Goal: Navigation & Orientation: Find specific page/section

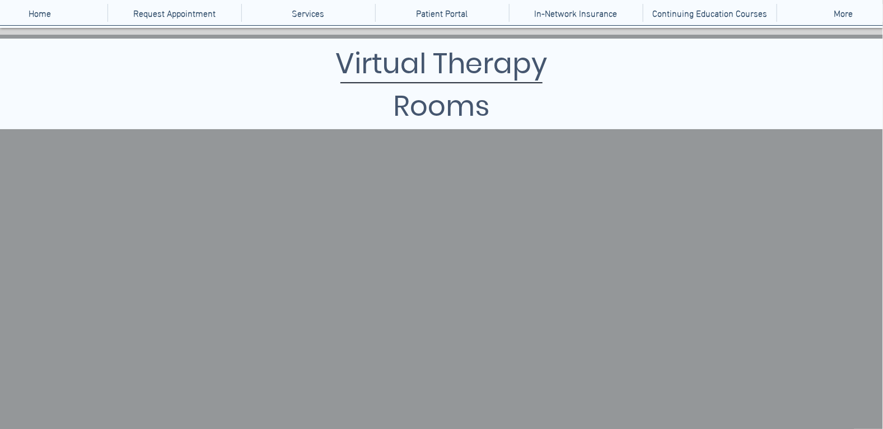
scroll to position [111, 0]
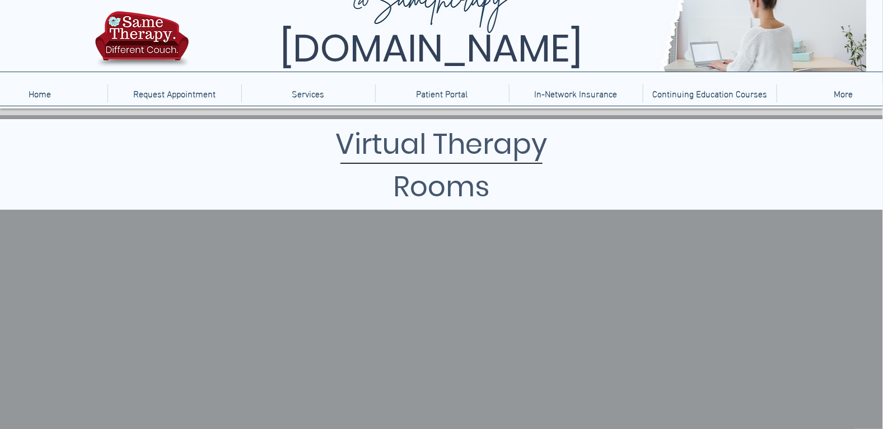
scroll to position [55, 0]
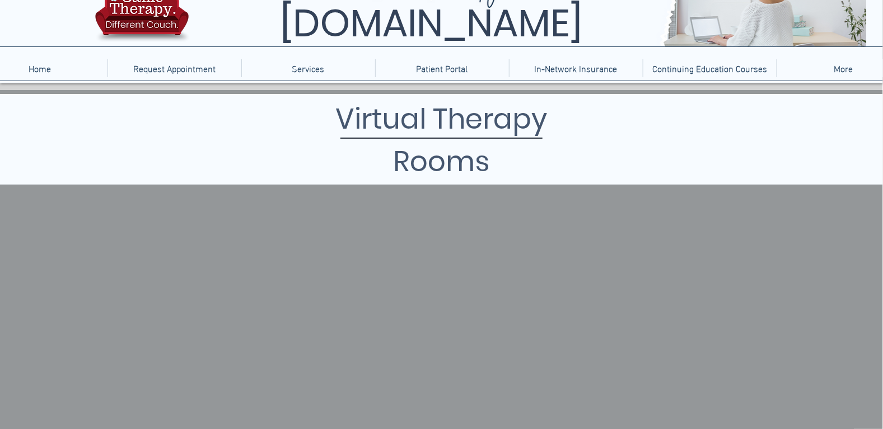
click at [430, 126] on h1 "Virtual Therapy Rooms" at bounding box center [441, 140] width 340 height 85
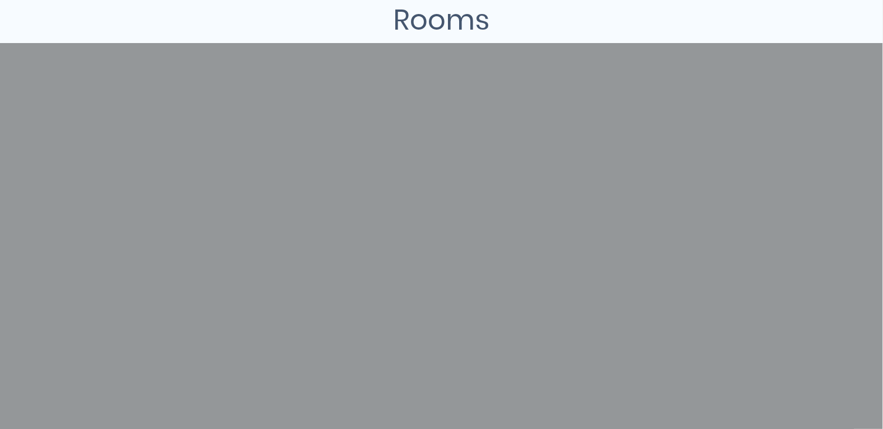
scroll to position [193, 0]
